Goal: Task Accomplishment & Management: Manage account settings

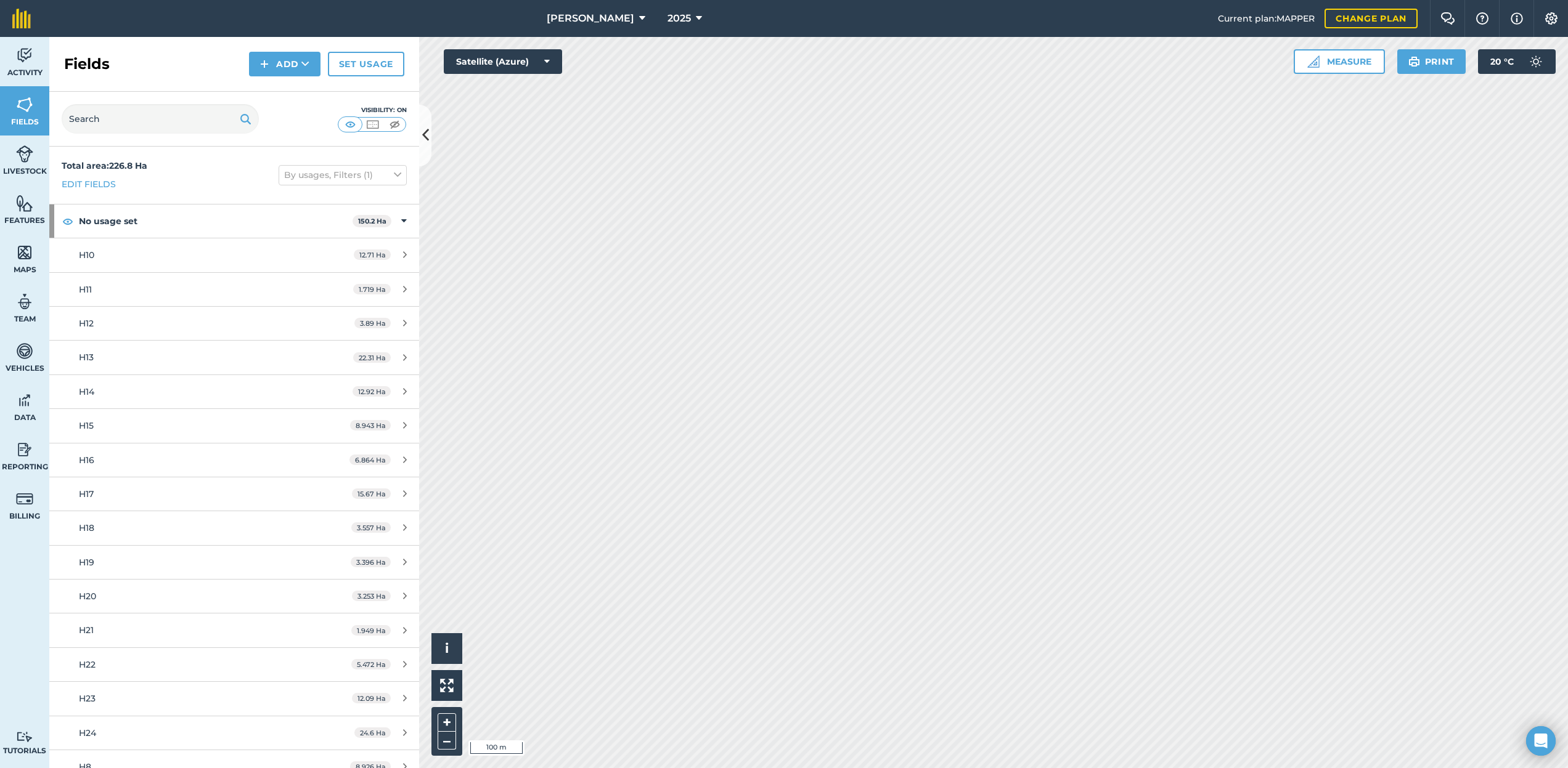
click at [639, 24] on icon at bounding box center [642, 18] width 6 height 15
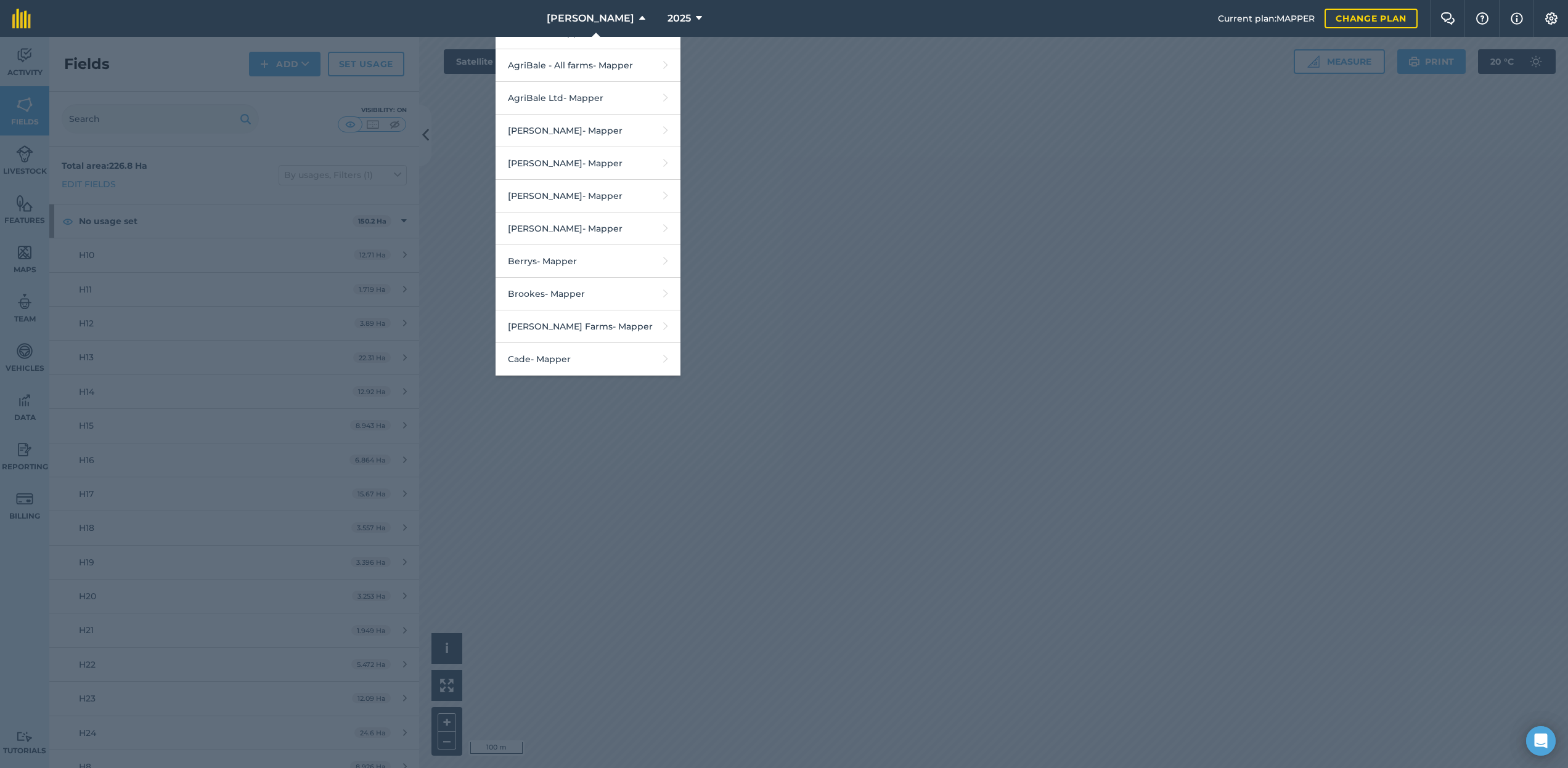
scroll to position [122, 0]
click at [611, 96] on link "AgriBale Ltd - Mapper" at bounding box center [588, 97] width 185 height 33
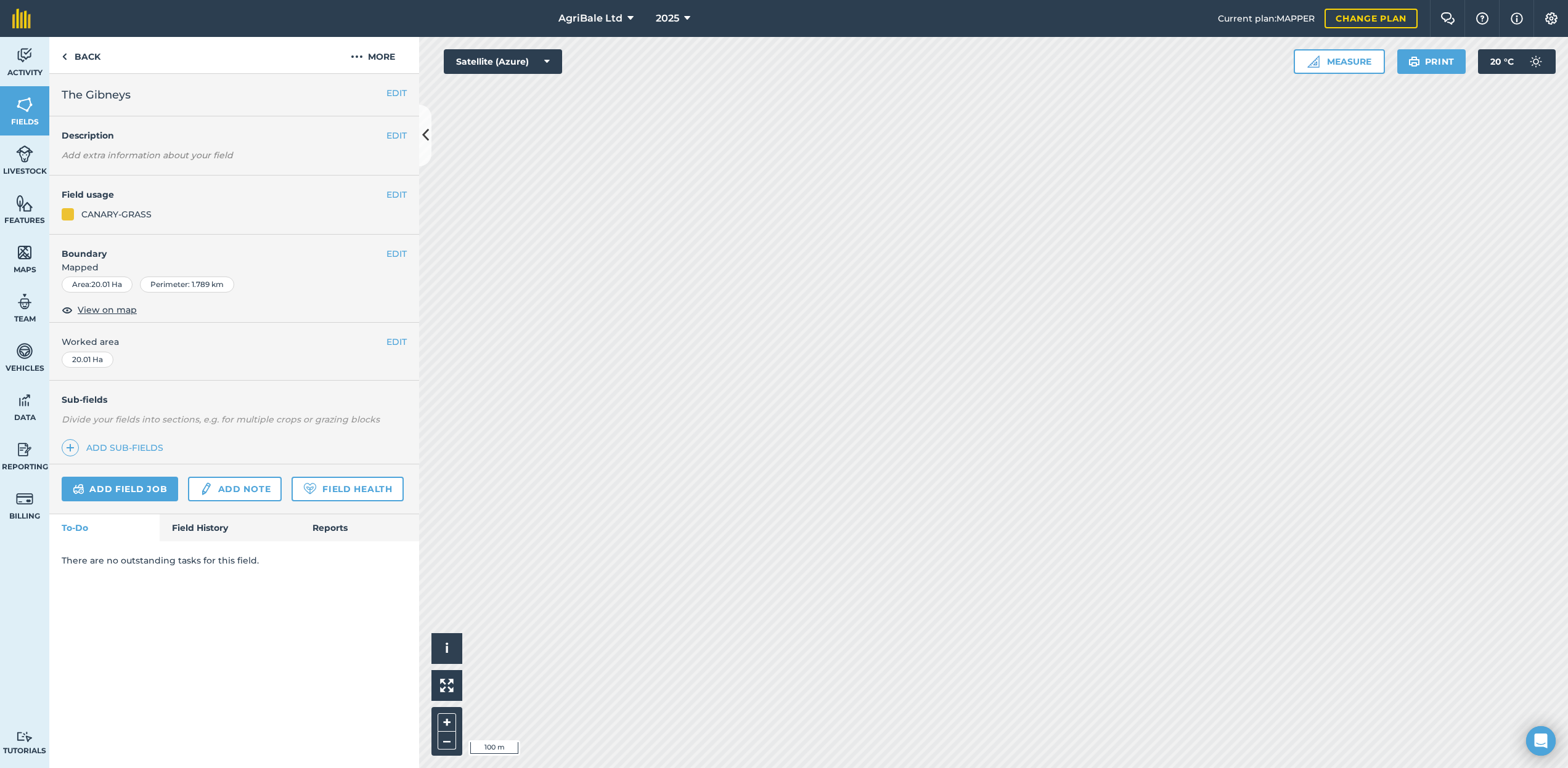
click at [395, 98] on button "EDIT" at bounding box center [396, 93] width 21 height 14
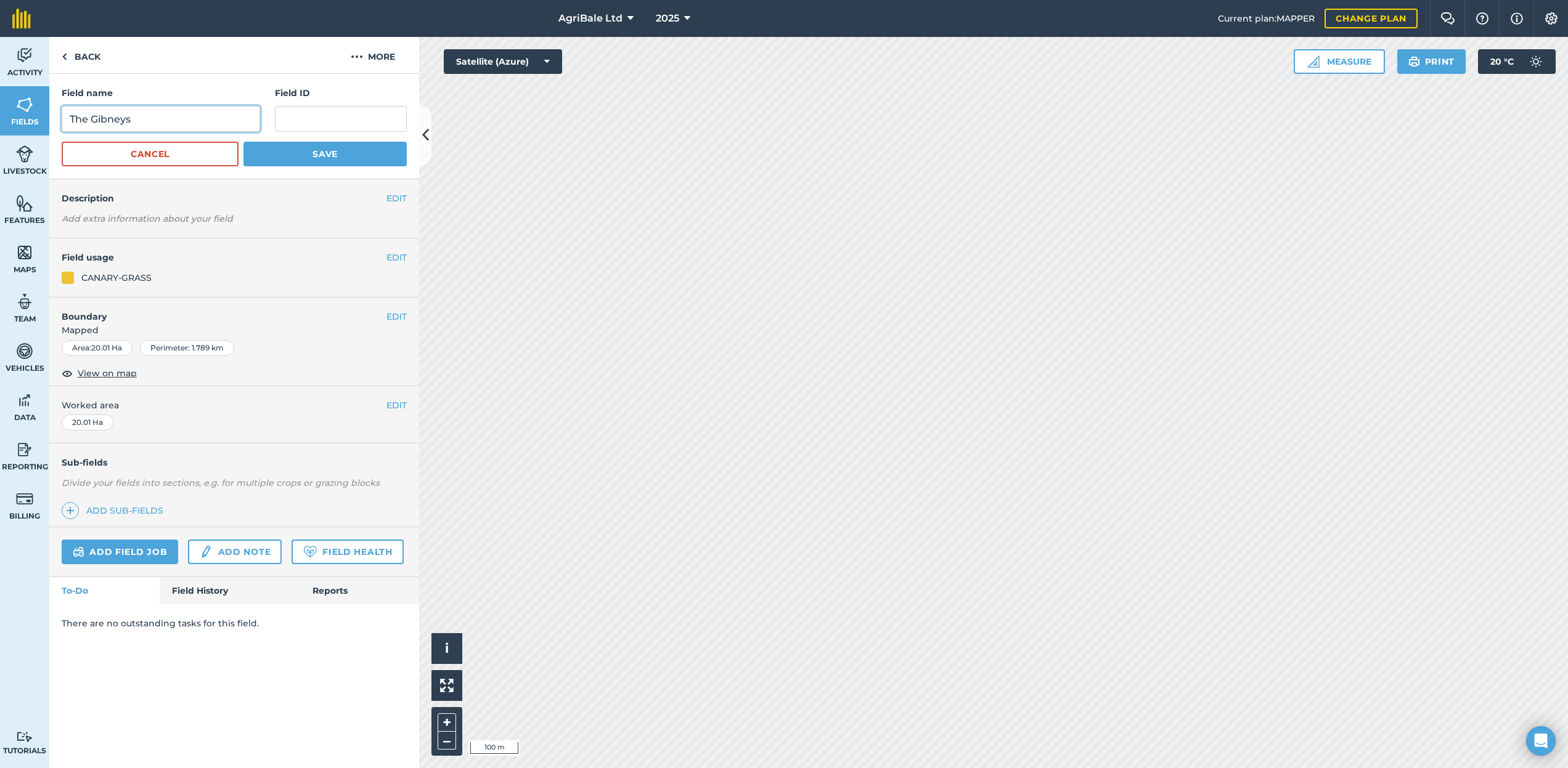
click at [140, 126] on input "The Gibneys" at bounding box center [161, 119] width 198 height 26
type input "The Gibbets"
click at [256, 148] on button "Save" at bounding box center [324, 154] width 163 height 24
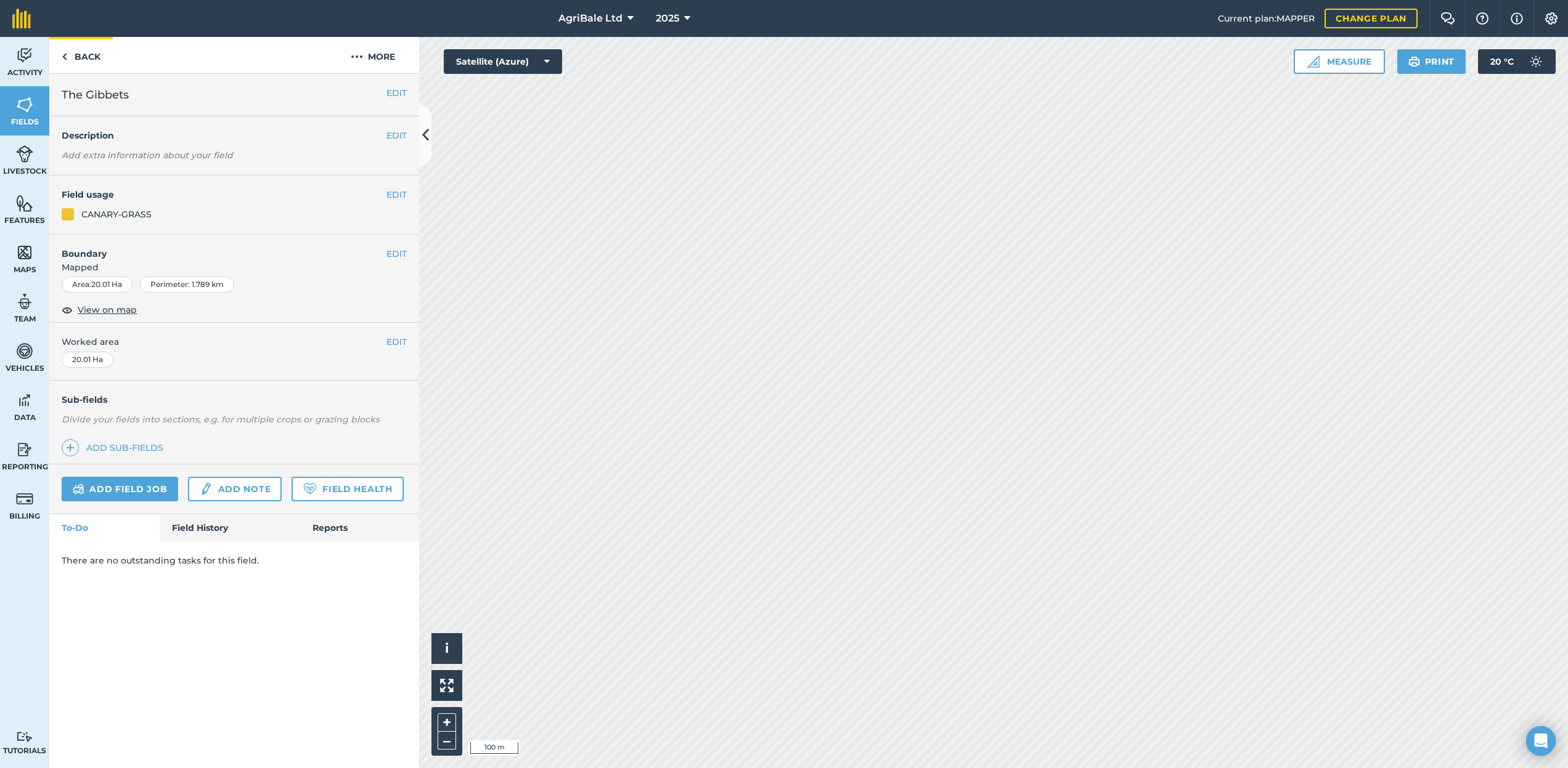
click at [90, 61] on link "Back" at bounding box center [80, 55] width 64 height 37
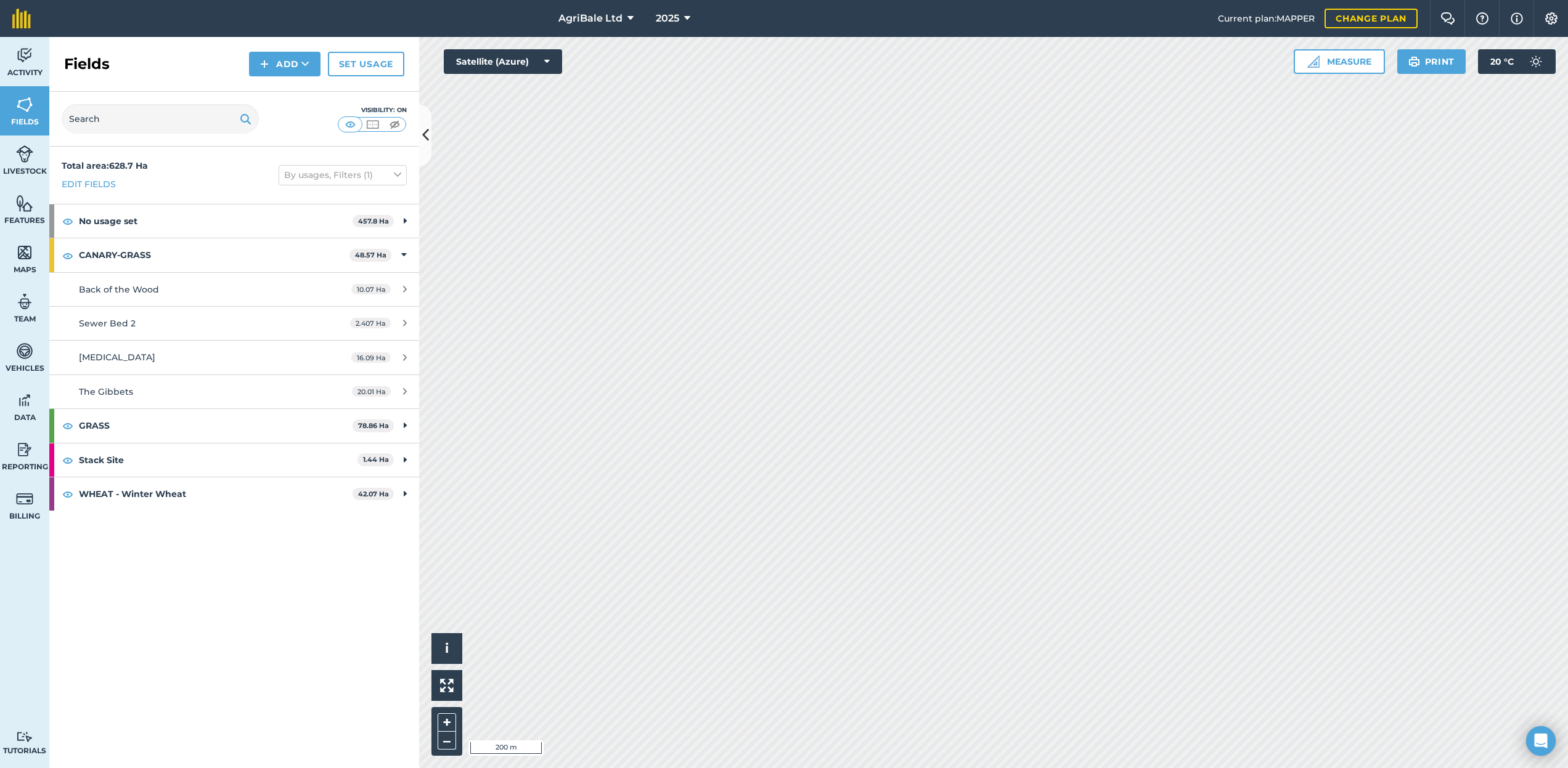
click at [638, 23] on div "2025" at bounding box center [673, 18] width 69 height 37
drag, startPoint x: 616, startPoint y: 18, endPoint x: 621, endPoint y: 32, distance: 14.9
click at [616, 18] on span "AgriBale Ltd" at bounding box center [591, 18] width 64 height 15
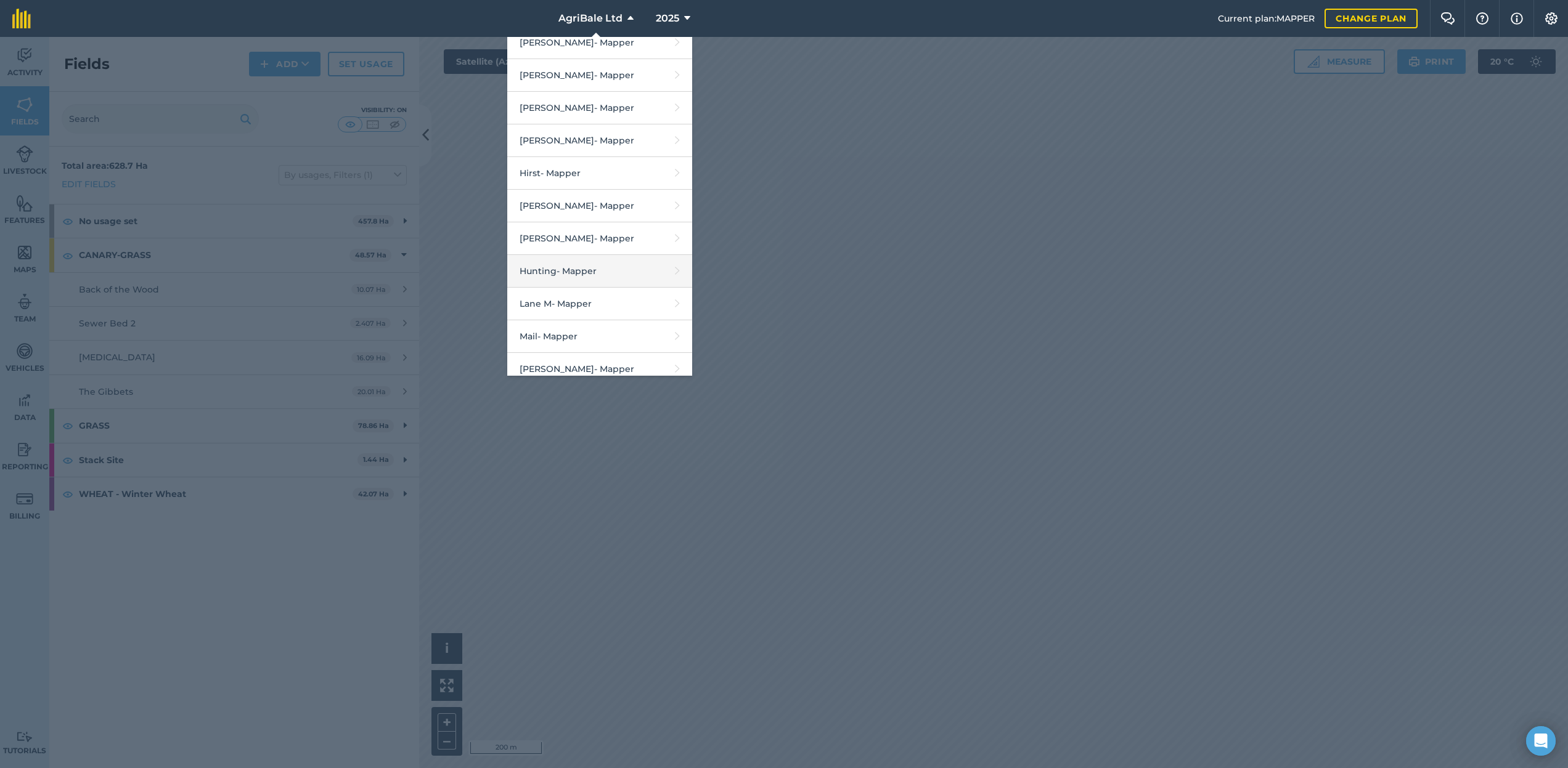
scroll to position [809, 0]
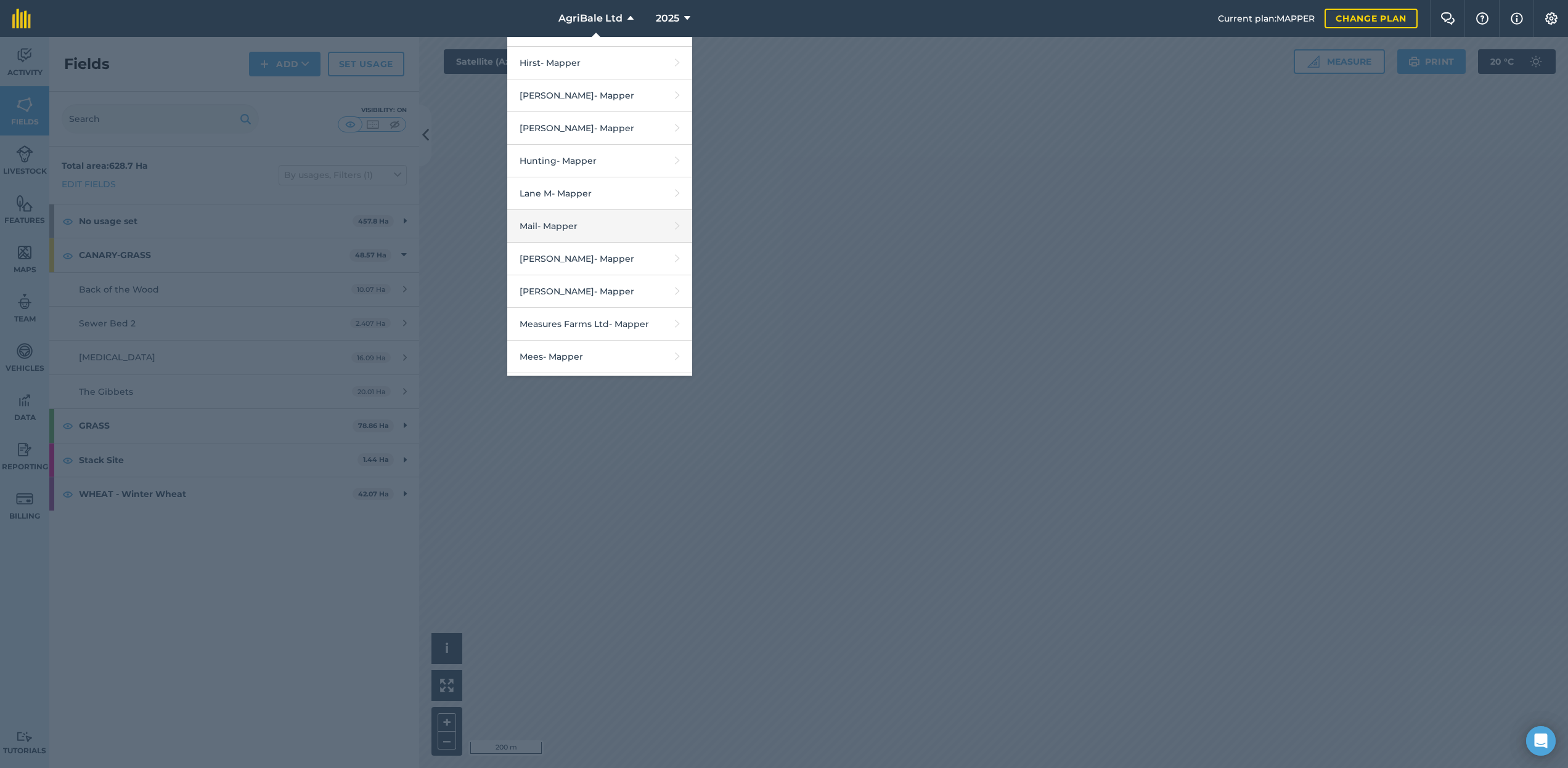
click at [591, 241] on link "Mail - Mapper" at bounding box center [600, 226] width 185 height 33
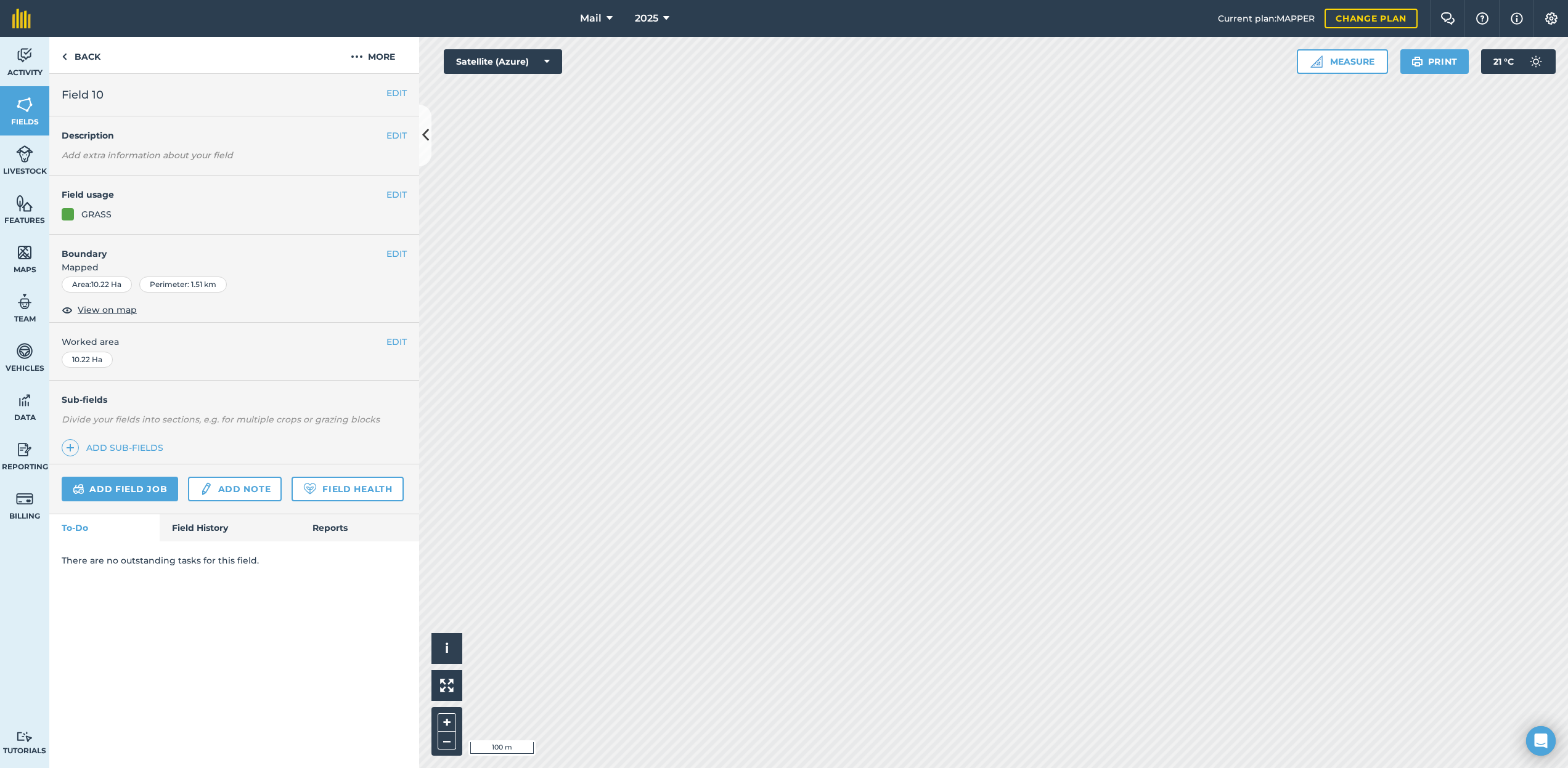
click at [400, 192] on button "EDIT" at bounding box center [396, 195] width 21 height 14
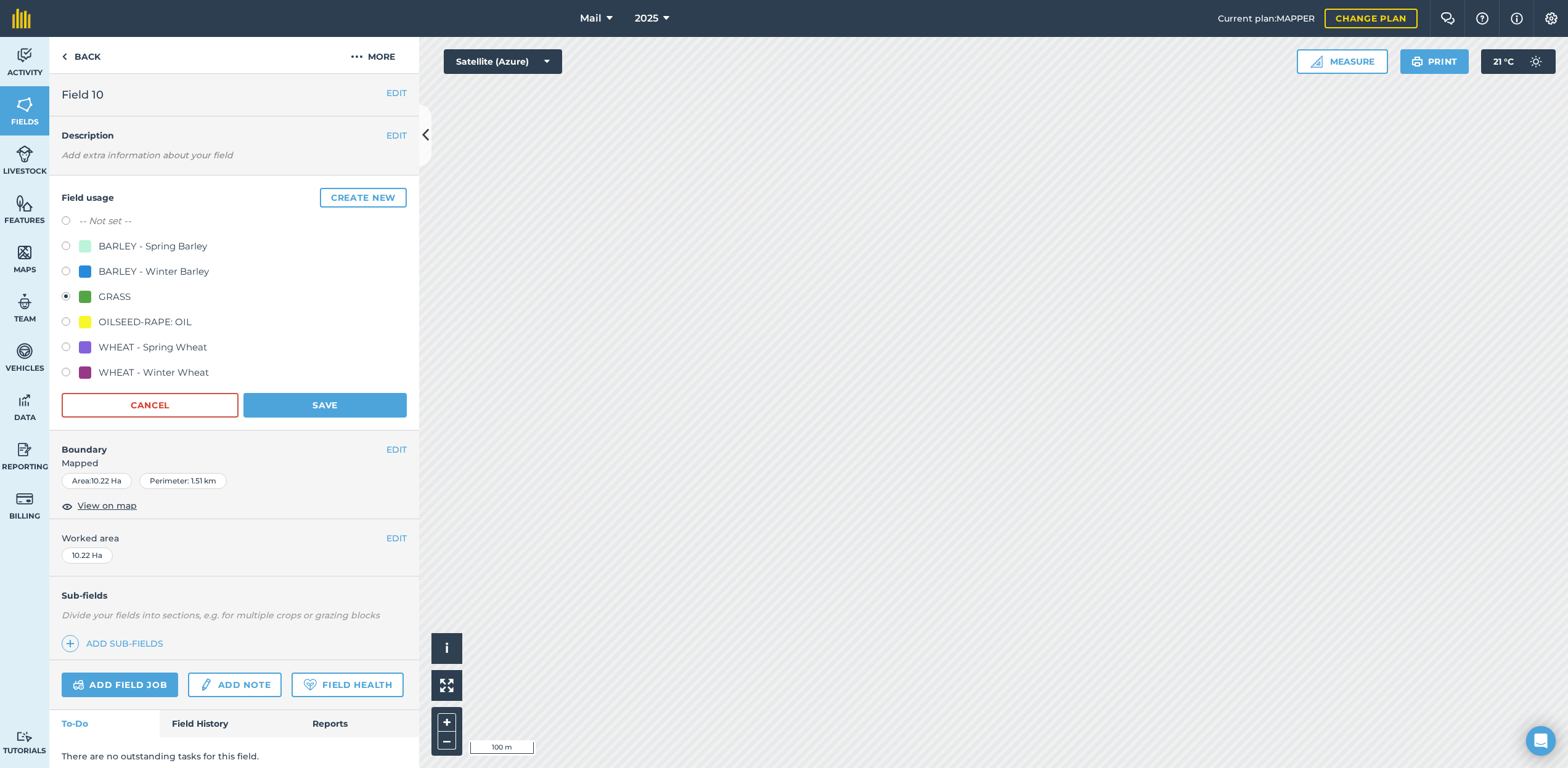
click at [140, 369] on div "WHEAT - Winter Wheat" at bounding box center [154, 373] width 110 height 15
radio input "true"
radio input "false"
click at [289, 398] on button "Save" at bounding box center [324, 405] width 163 height 24
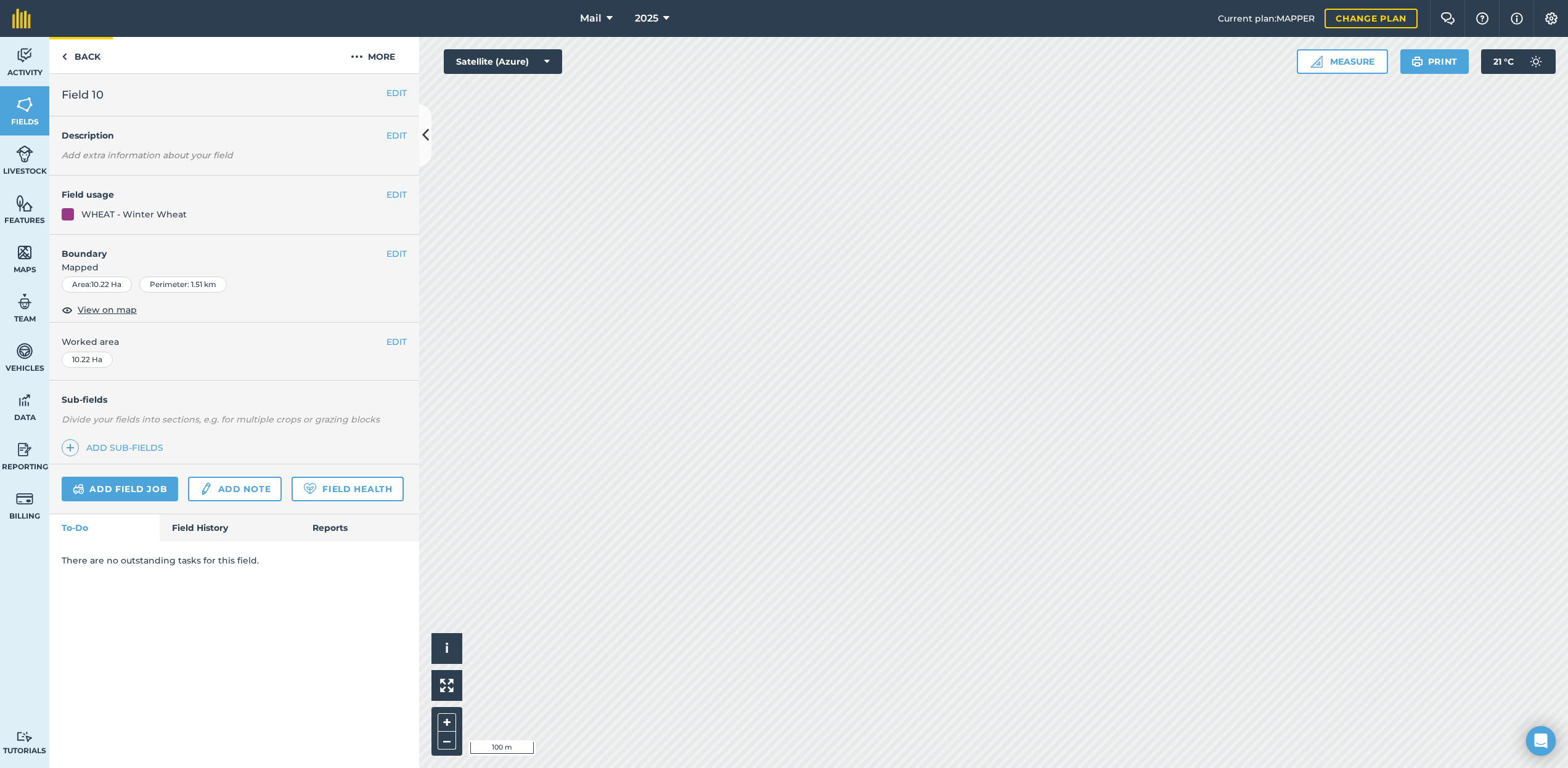
drag, startPoint x: 68, startPoint y: 51, endPoint x: 80, endPoint y: 54, distance: 12.4
click at [80, 54] on link "Back" at bounding box center [80, 55] width 64 height 37
